Goal: Find specific page/section: Find specific page/section

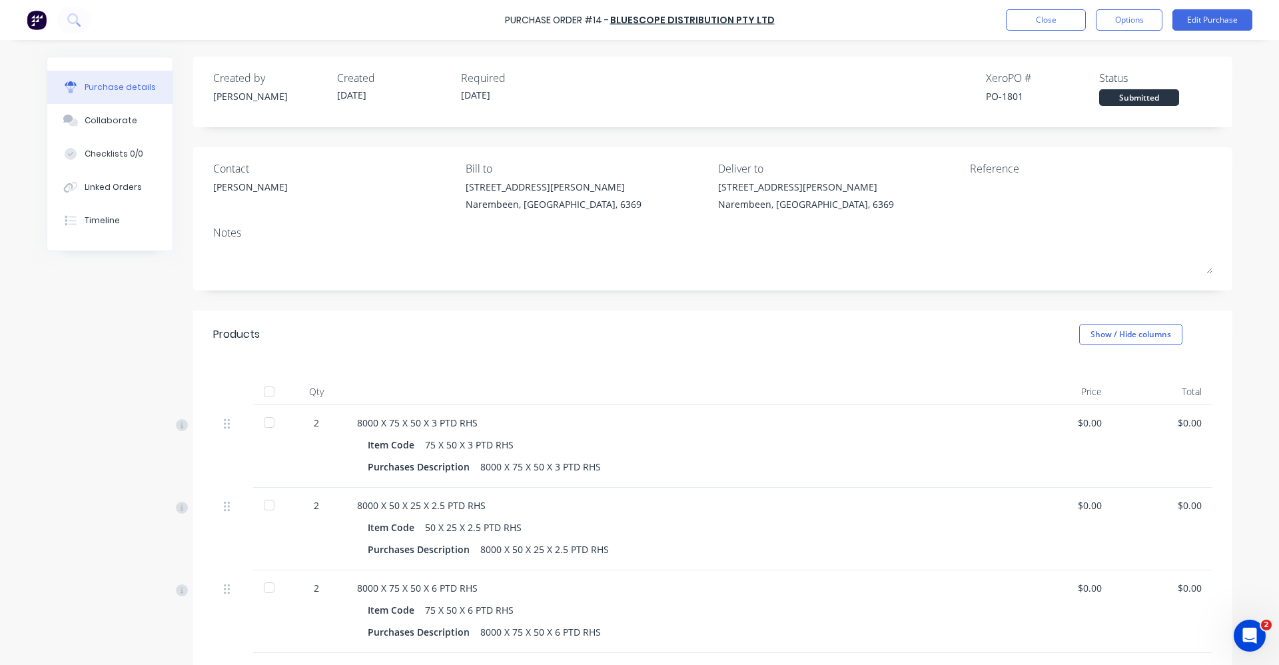
click at [35, 20] on img at bounding box center [37, 20] width 20 height 20
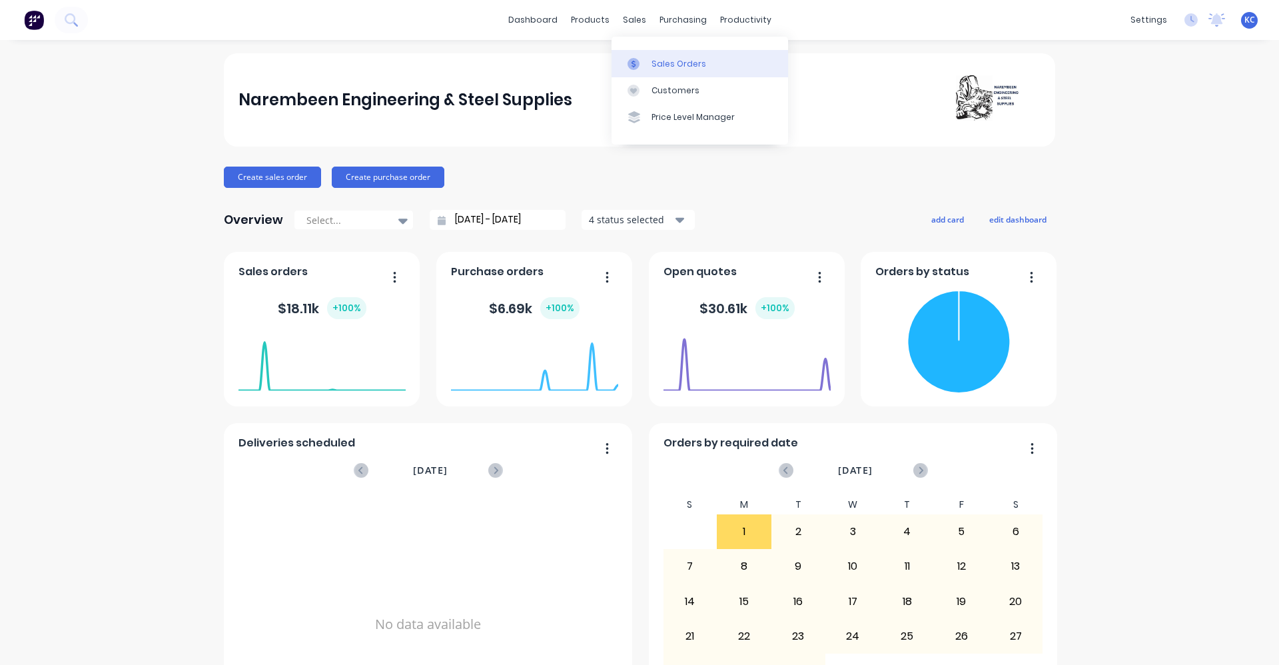
click at [647, 71] on link "Sales Orders" at bounding box center [700, 63] width 177 height 27
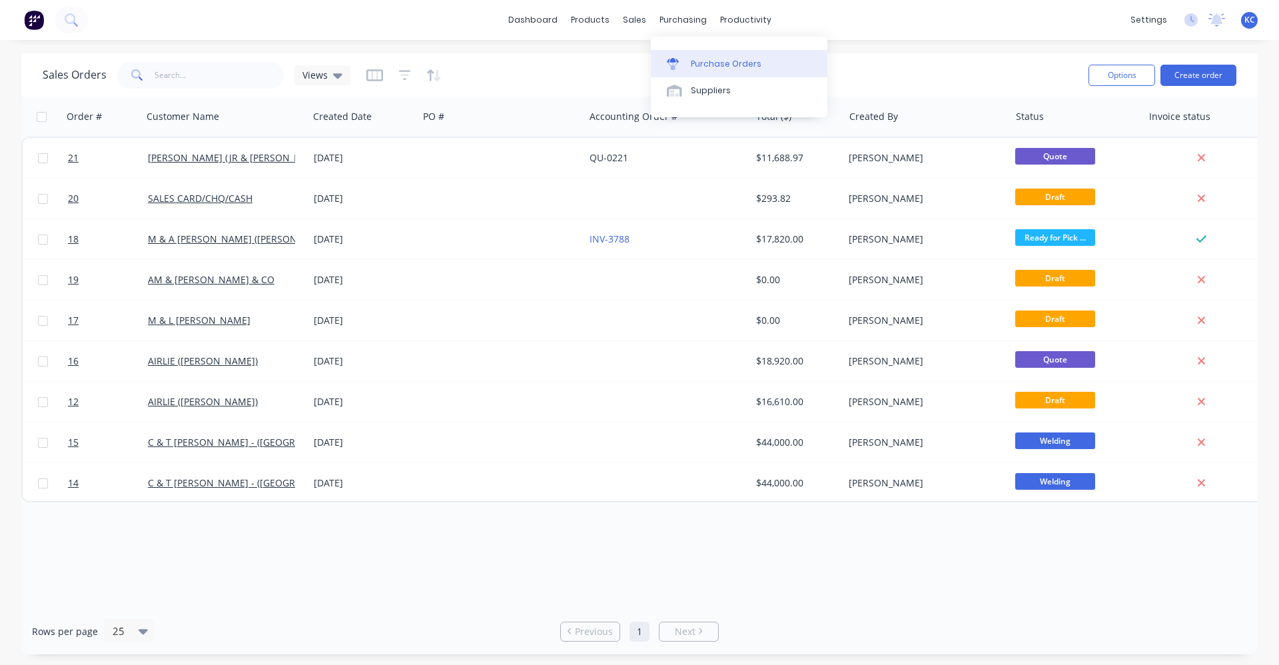
click at [681, 63] on div at bounding box center [677, 64] width 20 height 12
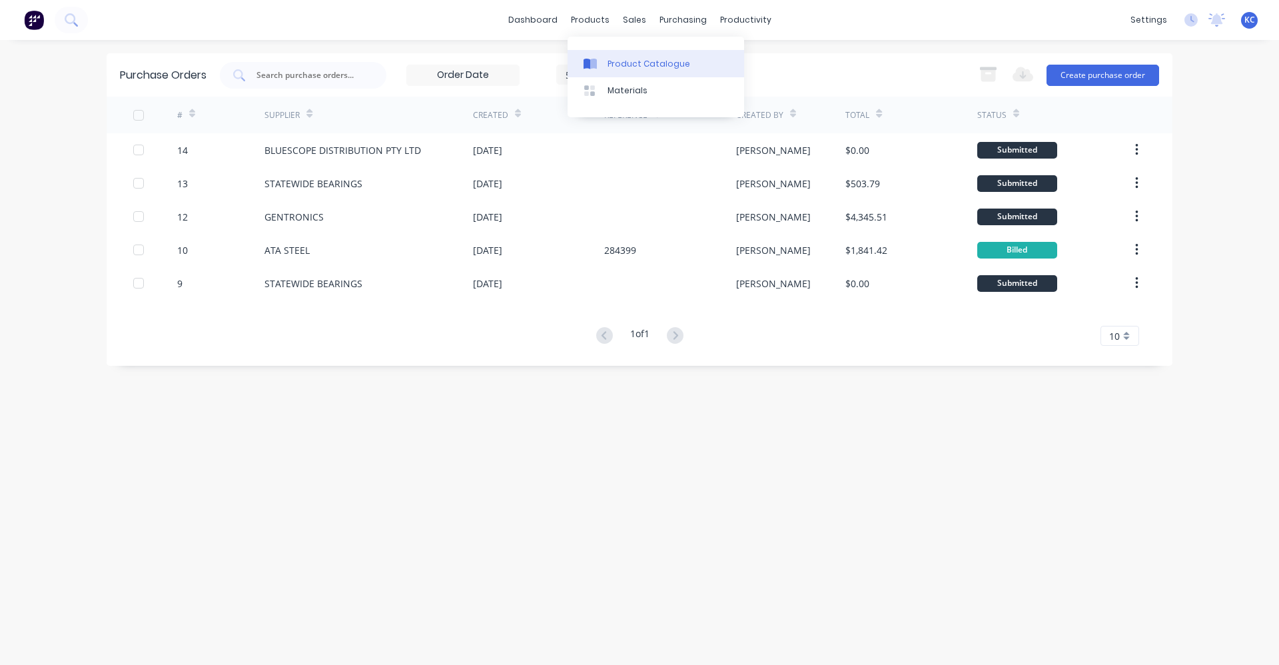
click at [604, 63] on link "Product Catalogue" at bounding box center [656, 63] width 177 height 27
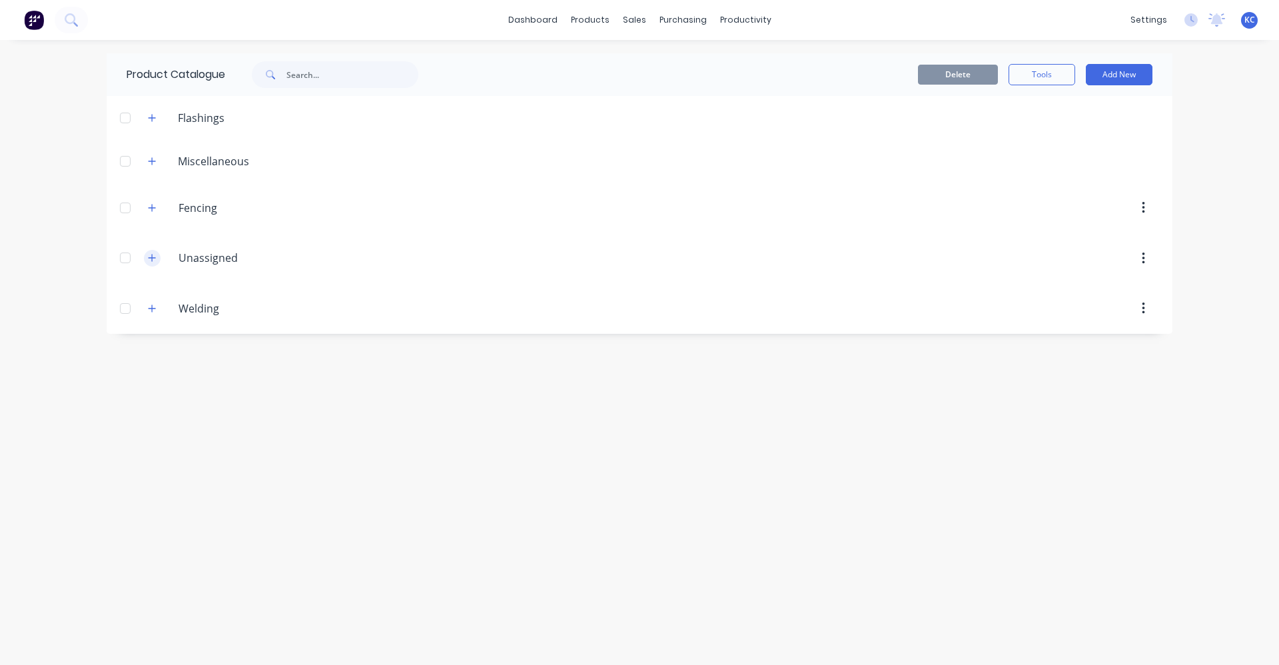
click at [151, 259] on icon "button" at bounding box center [152, 257] width 8 height 9
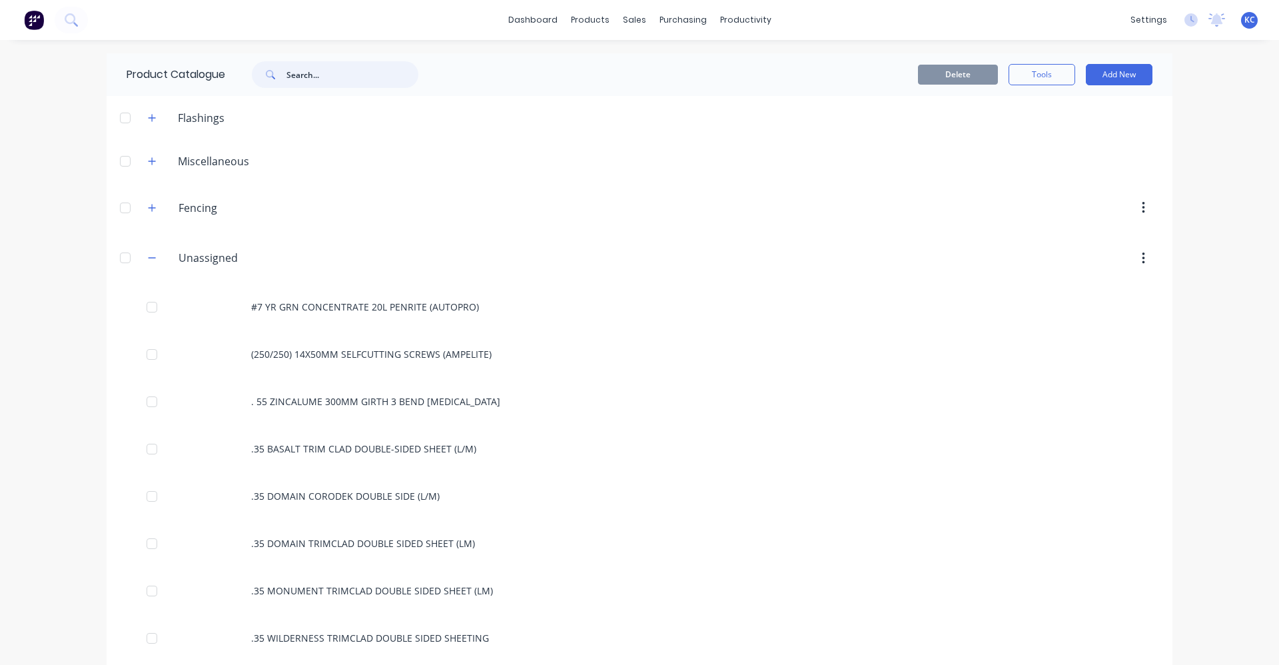
click at [307, 80] on input "text" at bounding box center [353, 74] width 132 height 27
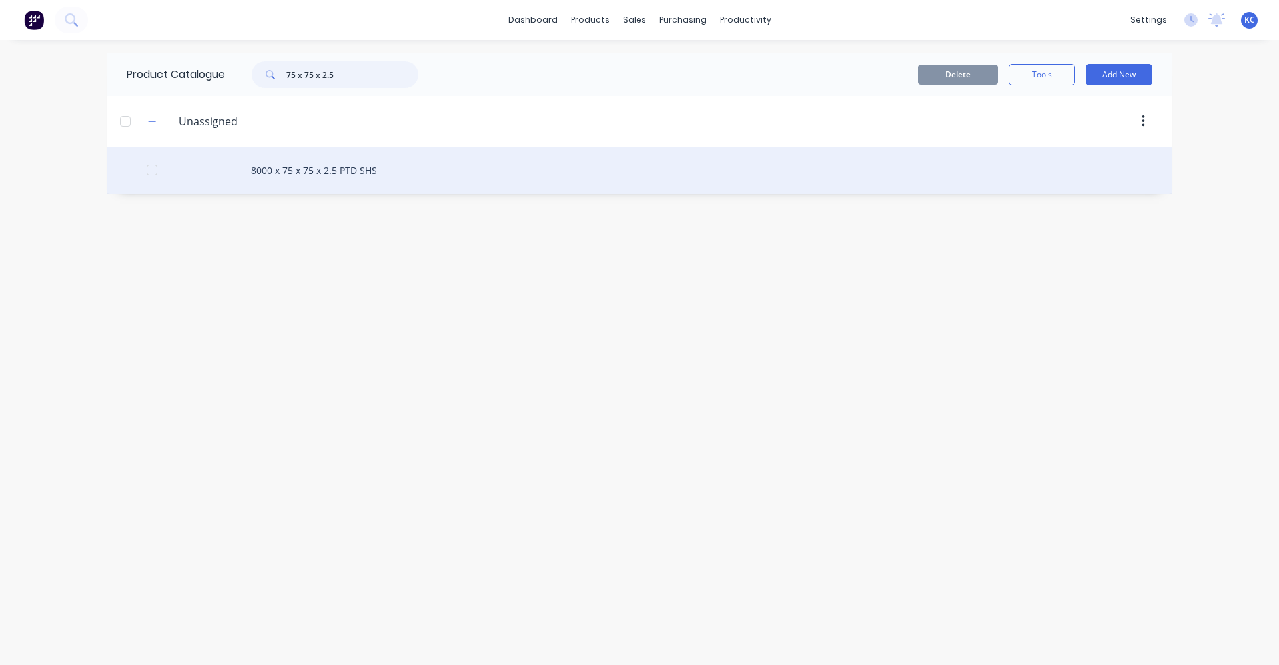
type input "75 x 75 x 2.5"
click at [343, 177] on div "8000 x 75 x 75 x 2.5 PTD SHS" at bounding box center [640, 170] width 1066 height 47
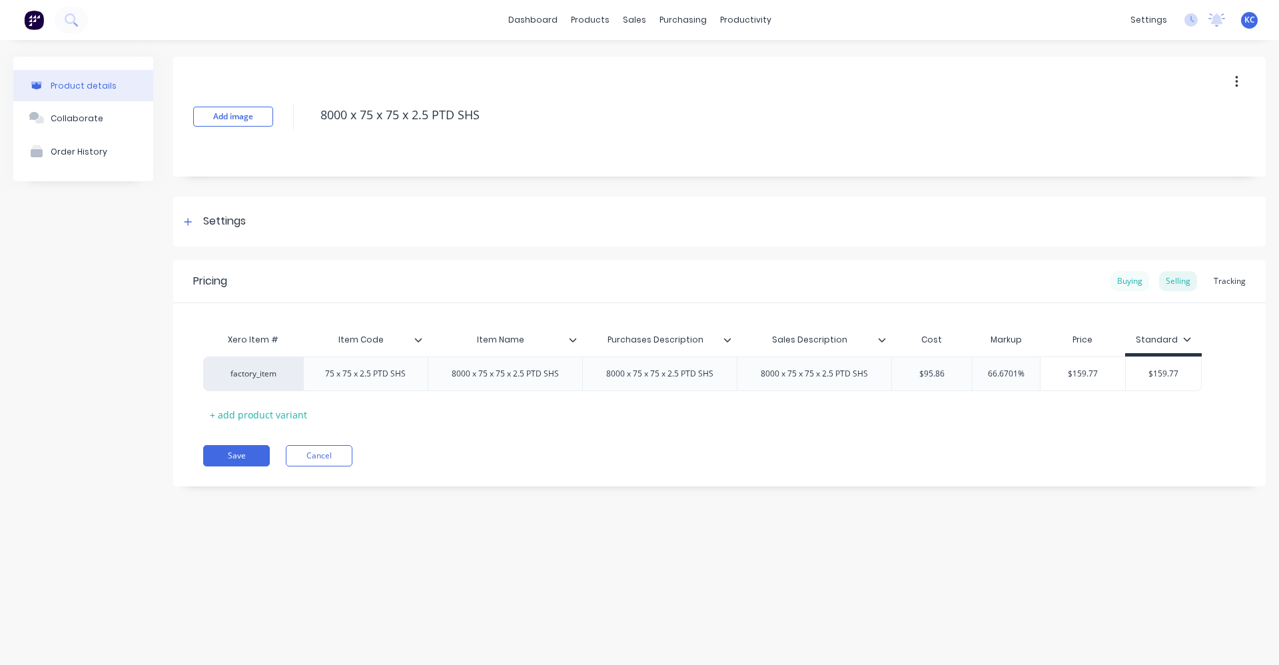
click at [1134, 280] on div "Buying" at bounding box center [1130, 281] width 39 height 20
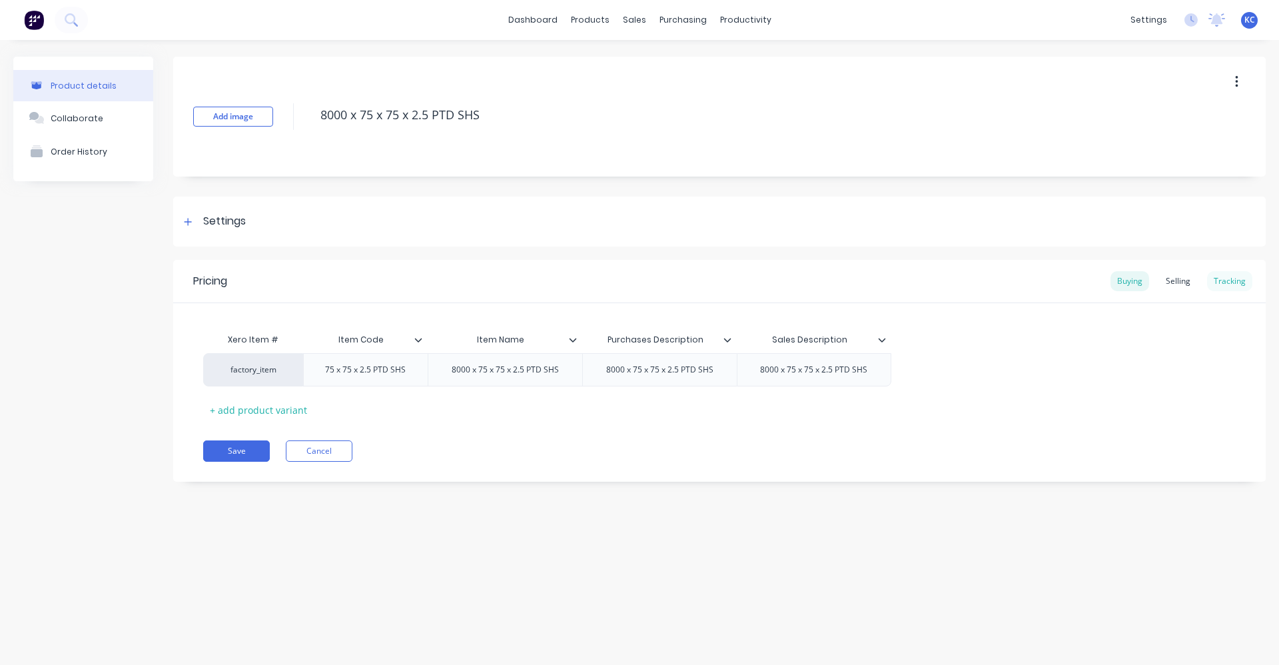
click at [1237, 281] on div "Tracking" at bounding box center [1230, 281] width 45 height 20
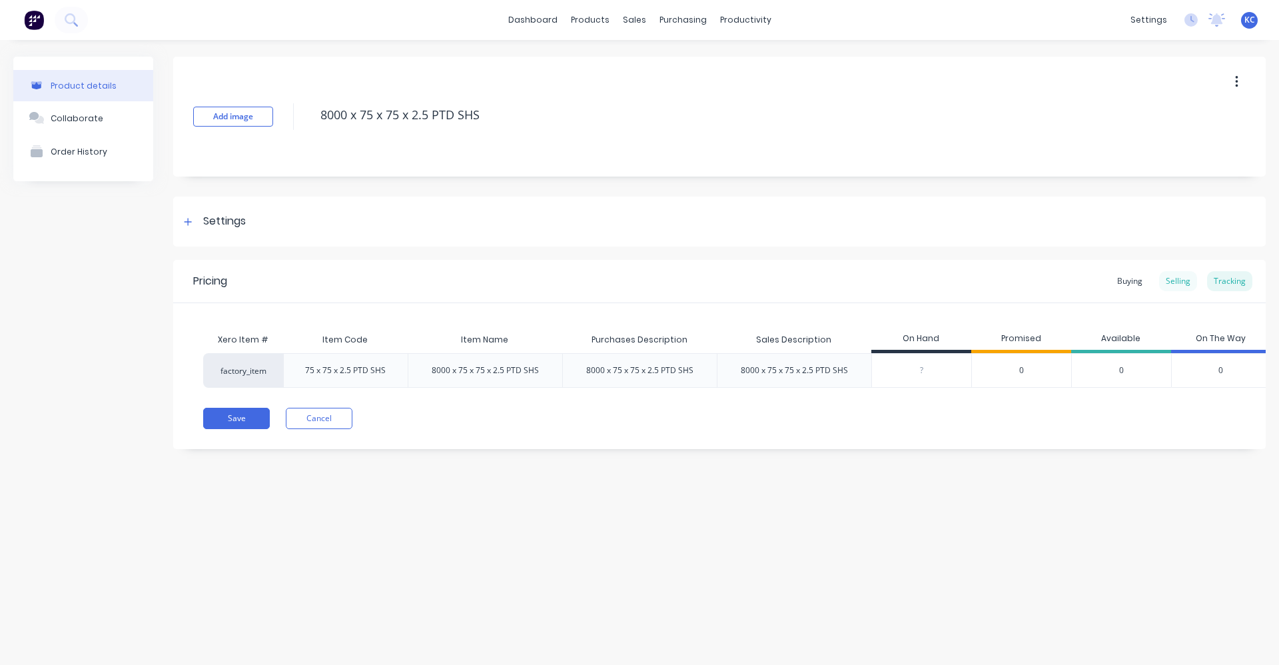
click at [1180, 280] on div "Selling" at bounding box center [1179, 281] width 38 height 20
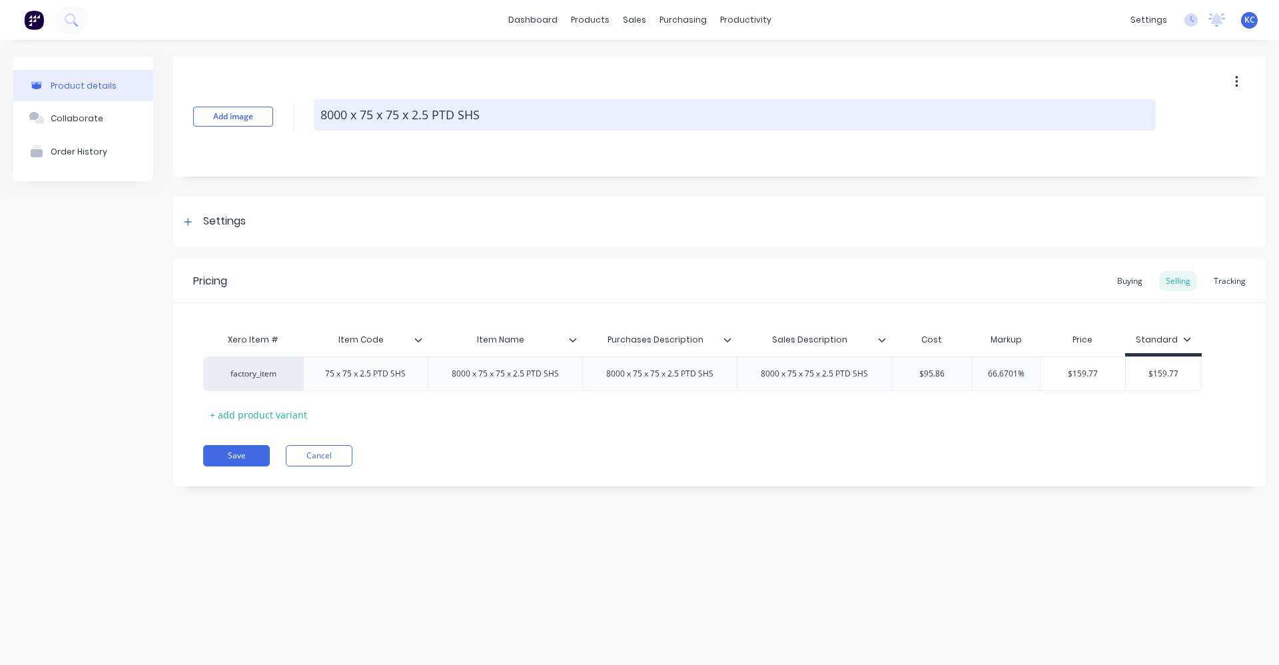
drag, startPoint x: 499, startPoint y: 115, endPoint x: 383, endPoint y: 121, distance: 116.1
click at [383, 121] on textarea "8000 x 75 x 75 x 2.5 PTD SHS" at bounding box center [735, 114] width 842 height 31
type textarea "x"
type textarea "8000 x 75 x"
type textarea "x"
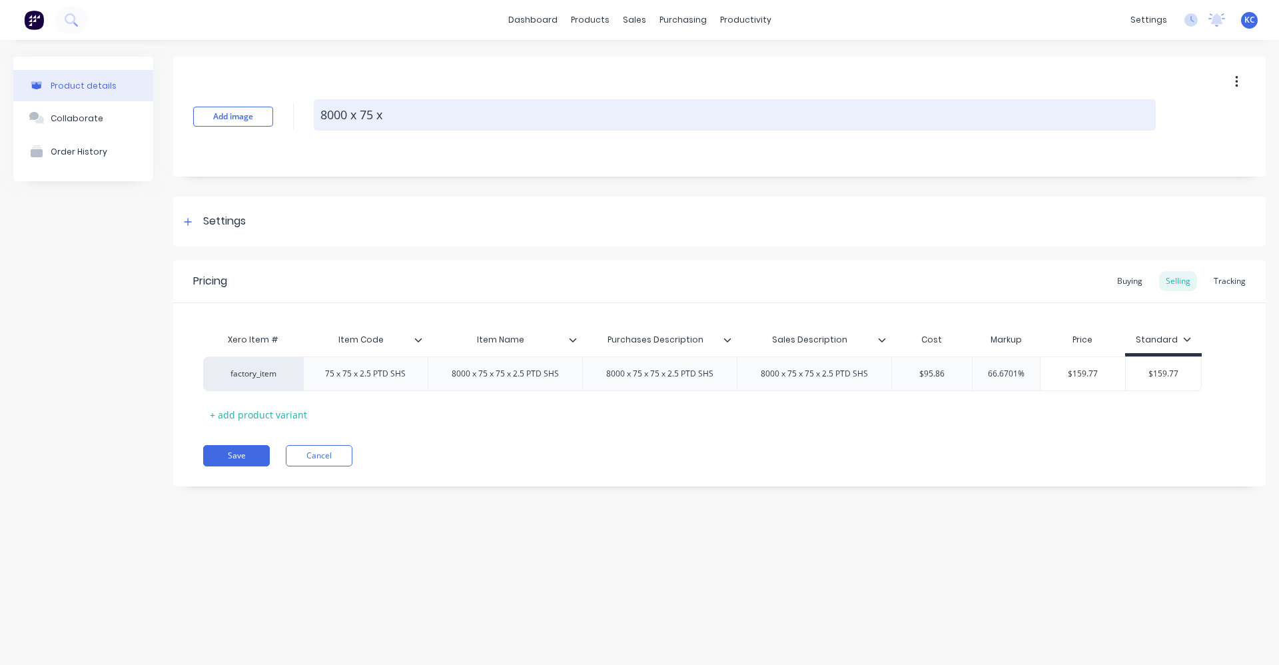
type textarea "8000 x 75 x 5"
type textarea "x"
type textarea "8000 x 75 x 50"
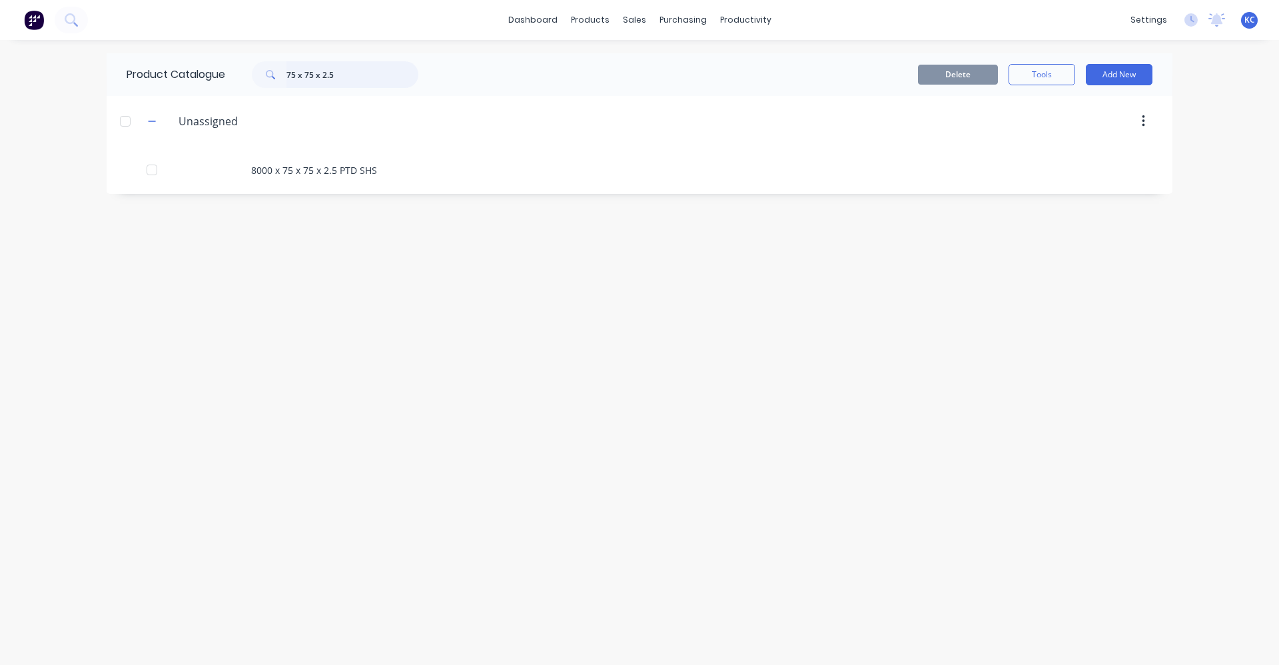
click at [351, 79] on input "75 x 75 x 2.5" at bounding box center [353, 74] width 132 height 27
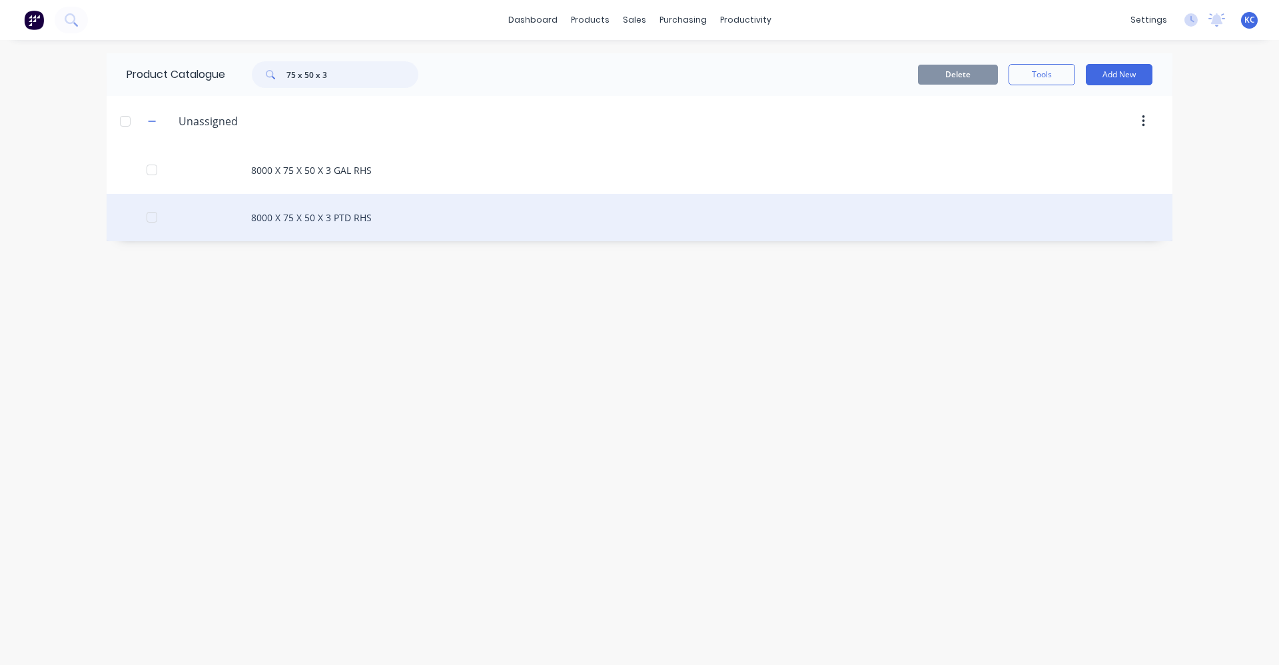
type input "75 x 50 x 3"
click at [353, 219] on div "8000 X 75 X 50 X 3 PTD RHS" at bounding box center [640, 217] width 1066 height 47
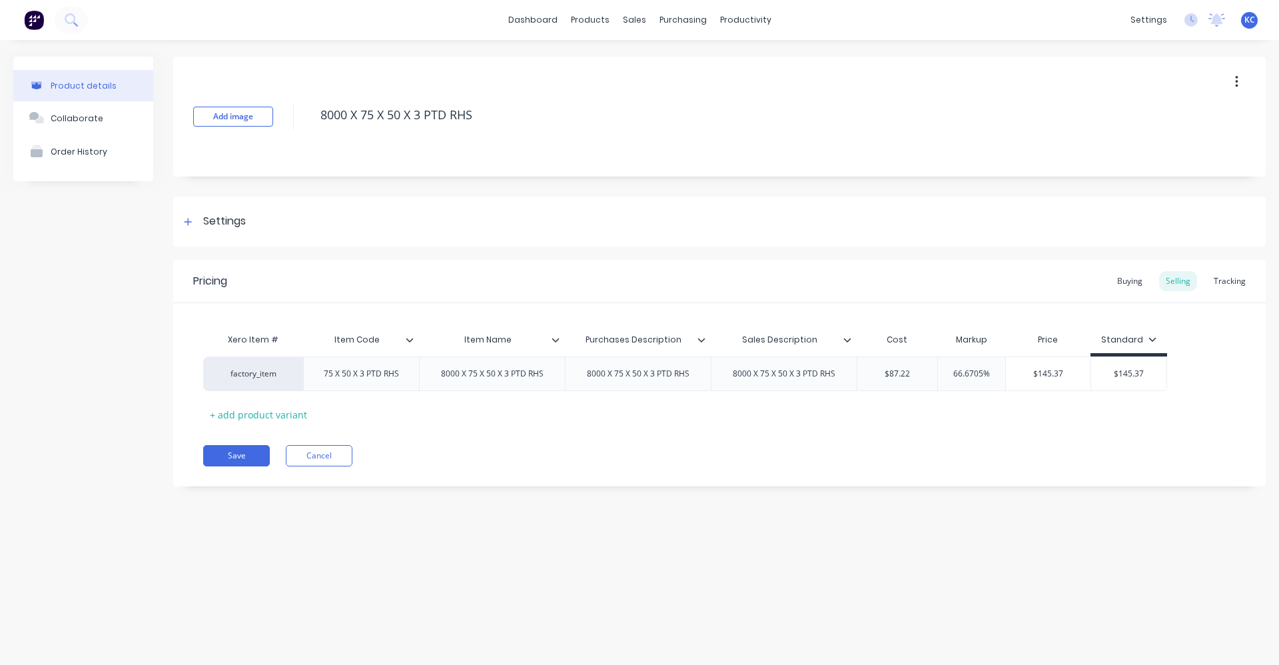
type textarea "x"
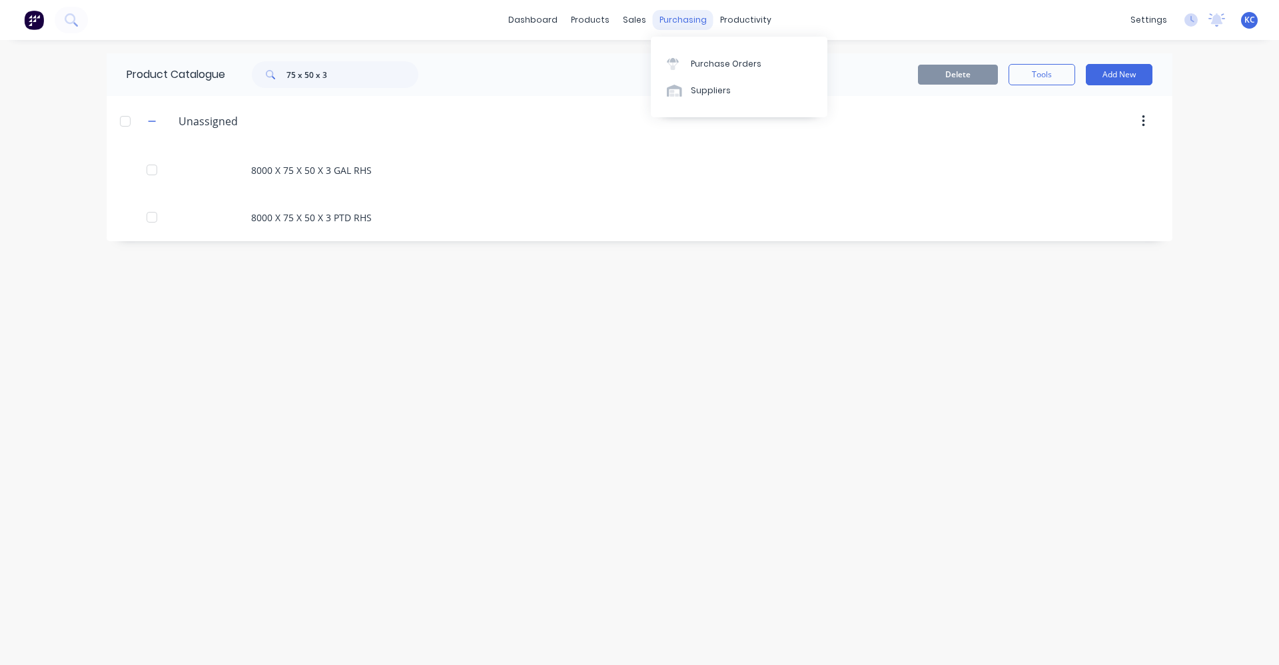
click at [678, 17] on div "purchasing" at bounding box center [683, 20] width 61 height 20
click at [719, 63] on div "Purchase Orders" at bounding box center [726, 64] width 71 height 12
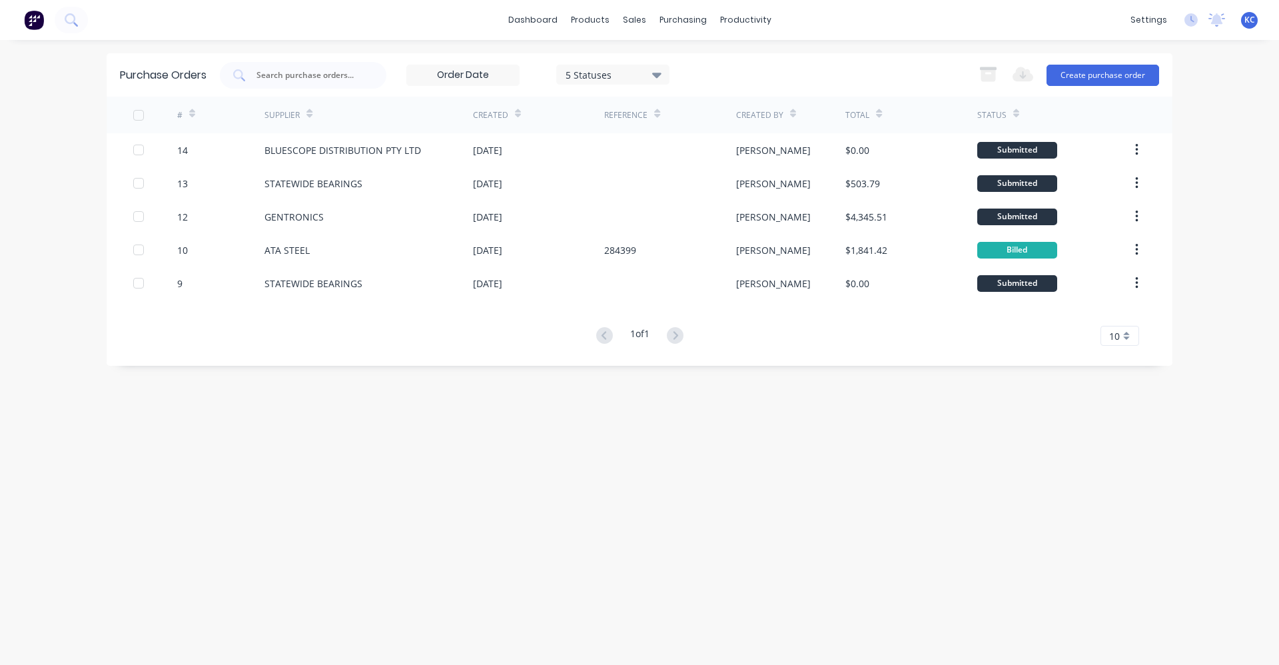
click at [625, 542] on div "Purchase Orders 5 Statuses 5 Statuses Export to Excel (XLSX) Create purchase or…" at bounding box center [640, 352] width 1066 height 598
click at [552, 23] on link "dashboard" at bounding box center [533, 20] width 63 height 20
